Goal: Information Seeking & Learning: Learn about a topic

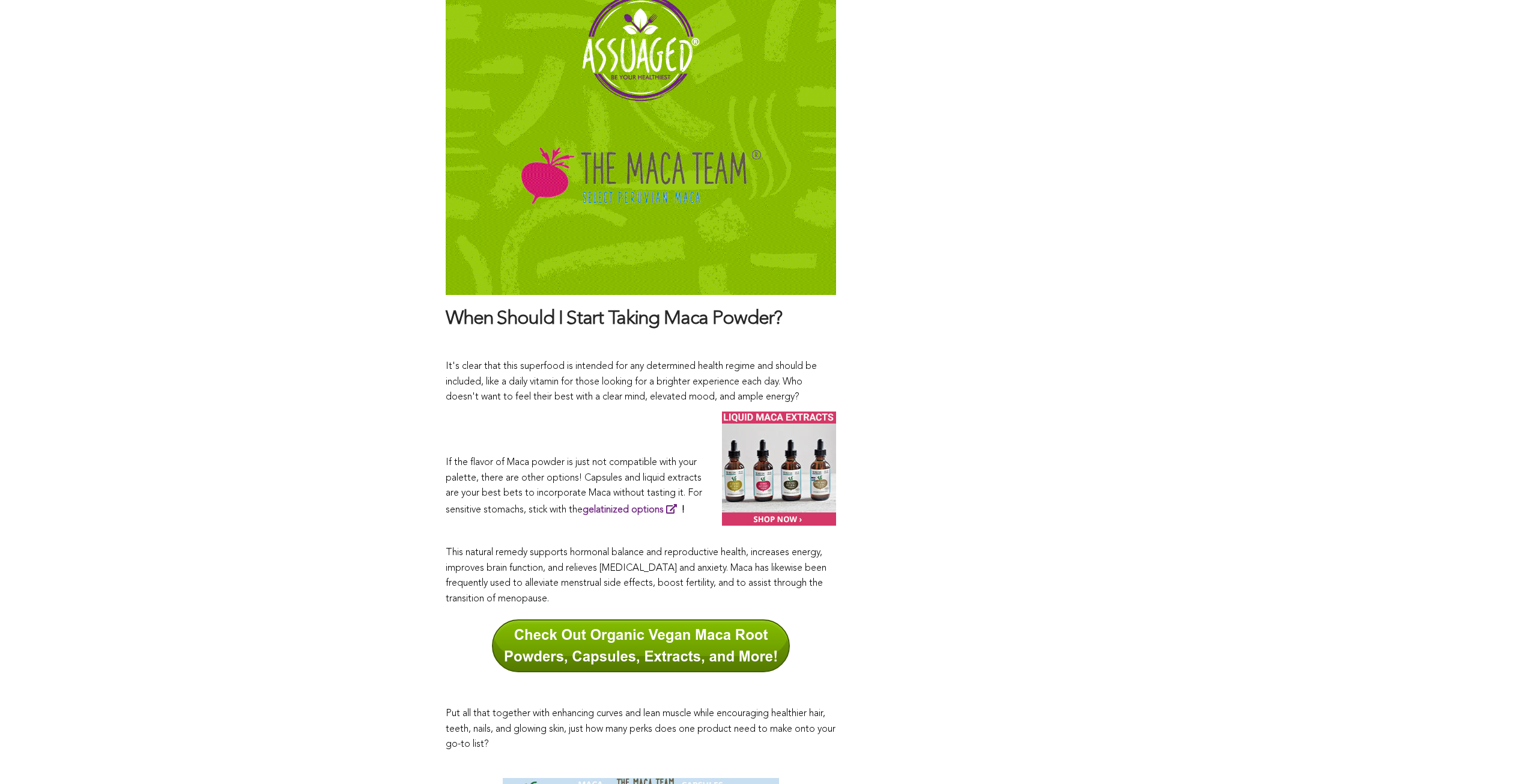
scroll to position [6390, 0]
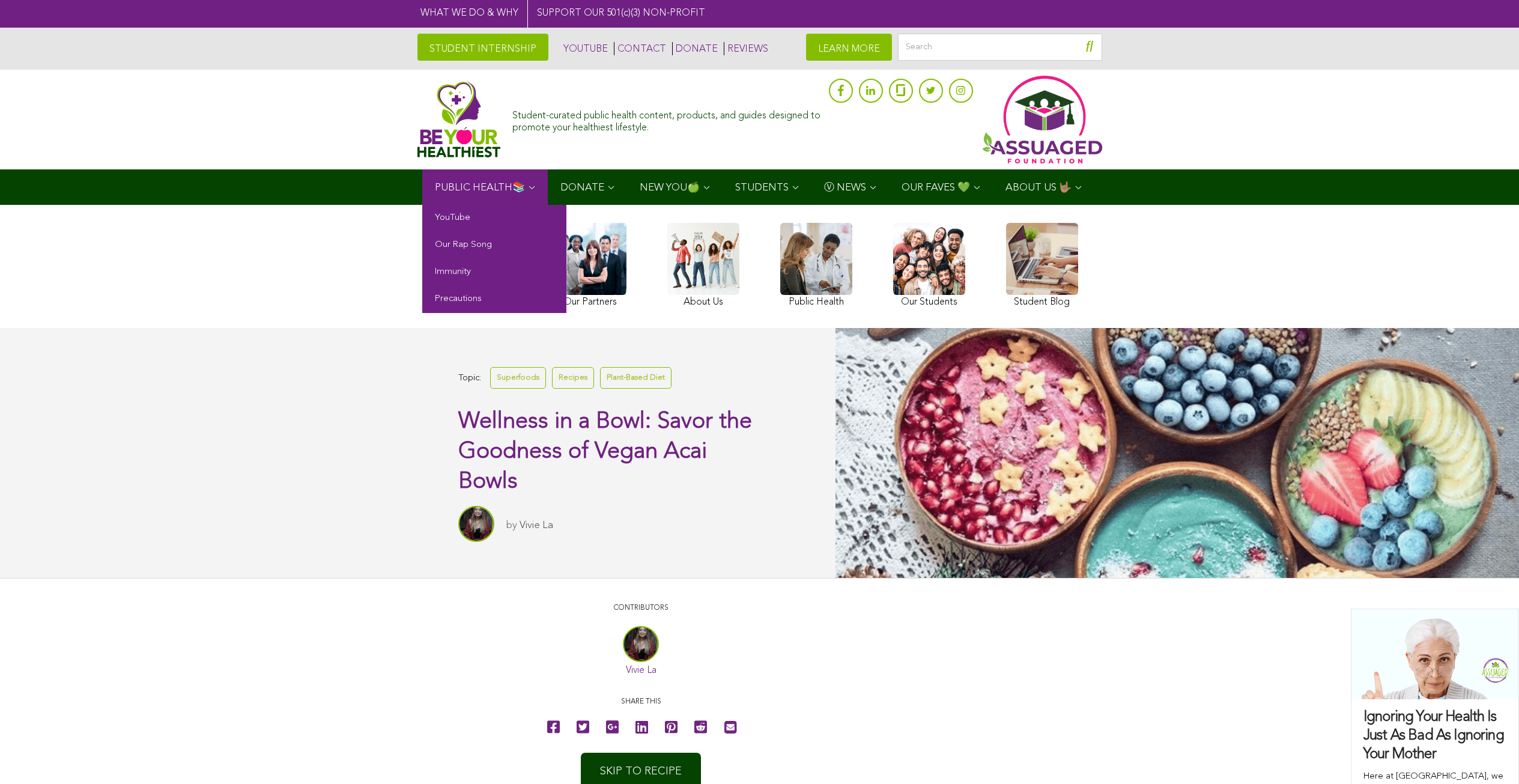
click at [485, 186] on span "PUBLIC HEALTH📚" at bounding box center [480, 187] width 90 height 10
